Goal: Transaction & Acquisition: Purchase product/service

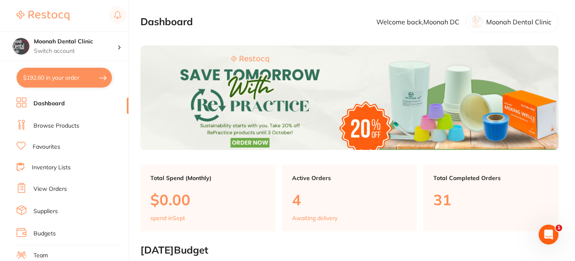
click at [92, 78] on button "$192.60 in your order" at bounding box center [64, 78] width 95 height 20
checkbox input "true"
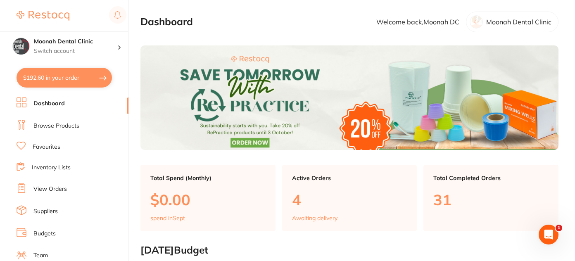
checkbox input "true"
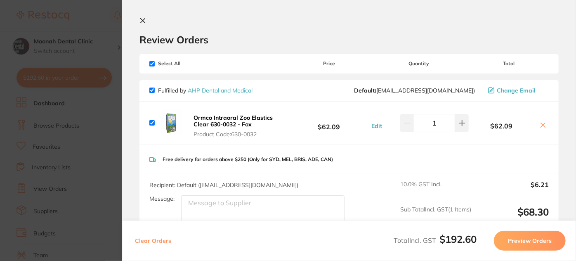
click at [264, 118] on b "Ormco Intraoral Zoo Elastics Clear 630-0032 - Fox" at bounding box center [233, 121] width 79 height 14
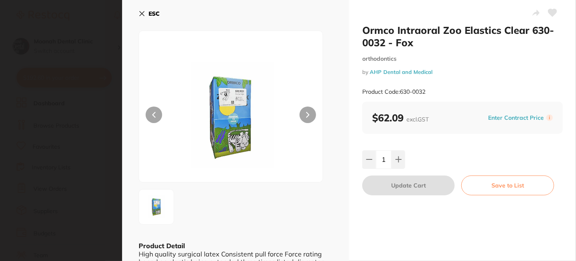
click at [143, 13] on icon at bounding box center [142, 13] width 7 height 7
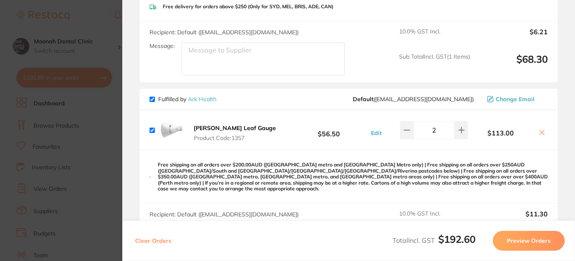
scroll to position [154, 0]
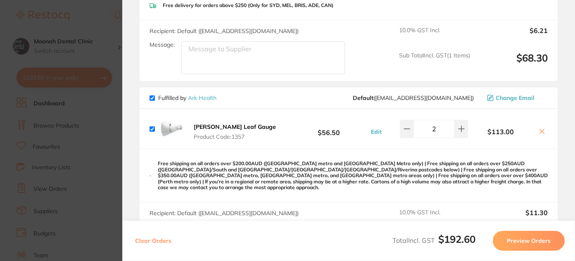
click at [230, 127] on b "[PERSON_NAME] Leaf Gauge" at bounding box center [235, 126] width 82 height 7
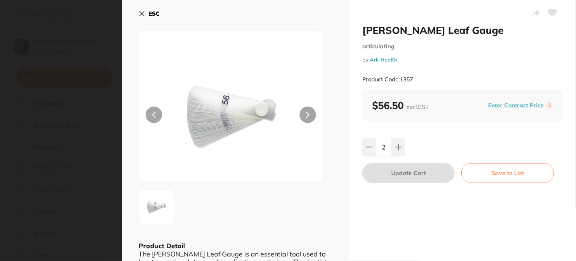
scroll to position [0, 0]
click at [144, 14] on icon at bounding box center [142, 13] width 7 height 7
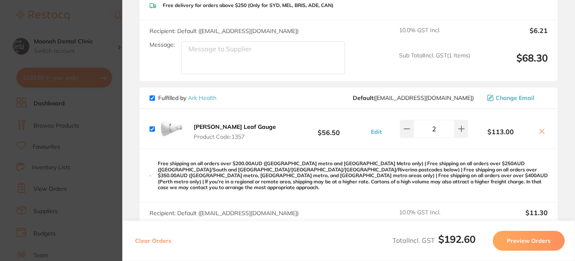
click at [101, 152] on section "Update RRP Set your pre negotiated price for this item. Item Agreed RRP (excl. …" at bounding box center [287, 130] width 575 height 261
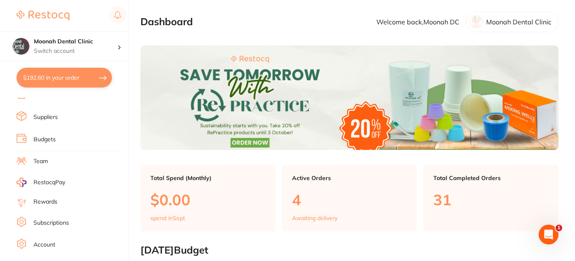
scroll to position [126, 0]
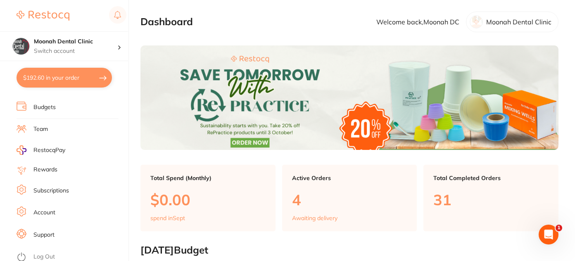
click at [52, 253] on link "Log Out" at bounding box center [43, 257] width 21 height 8
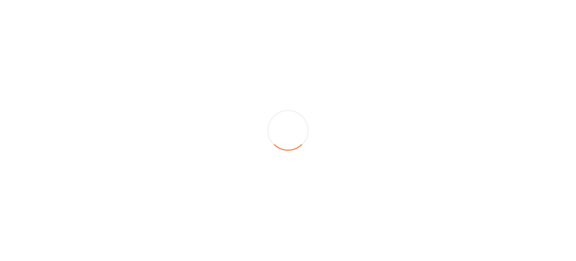
scroll to position [0, 0]
